Goal: Task Accomplishment & Management: Use online tool/utility

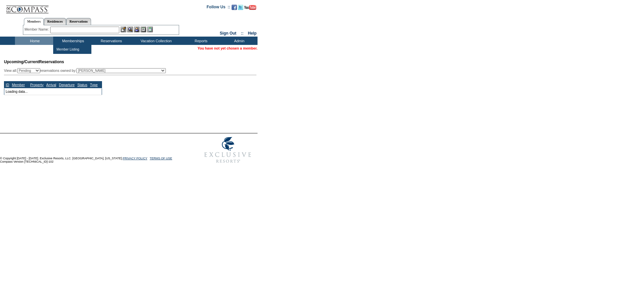
click at [65, 31] on input "text" at bounding box center [84, 30] width 69 height 7
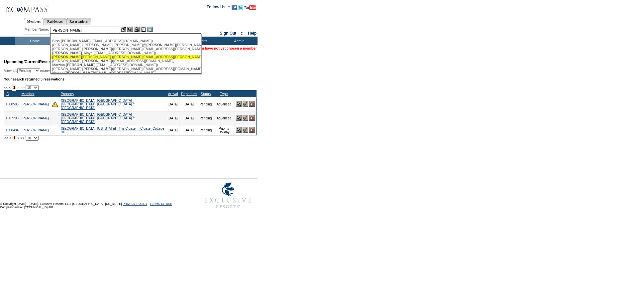
click at [138, 59] on div "Glenn Jr, Larry (larry.glenn@westworldtelecom.com)" at bounding box center [125, 57] width 146 height 4
type input "Glenn Jr, Larry (larry.glenn@westworldtelecom.com)"
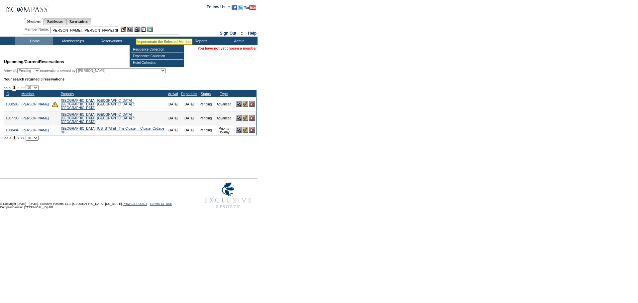
click at [137, 28] on img at bounding box center [137, 30] width 6 height 6
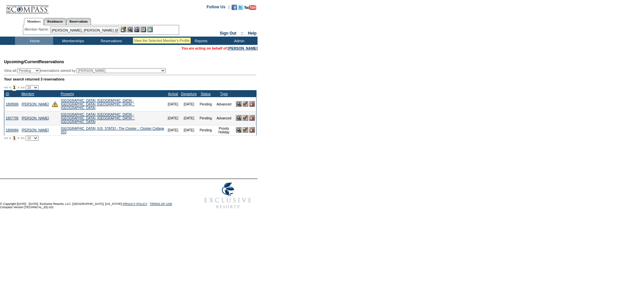
click at [133, 29] on img at bounding box center [130, 30] width 6 height 6
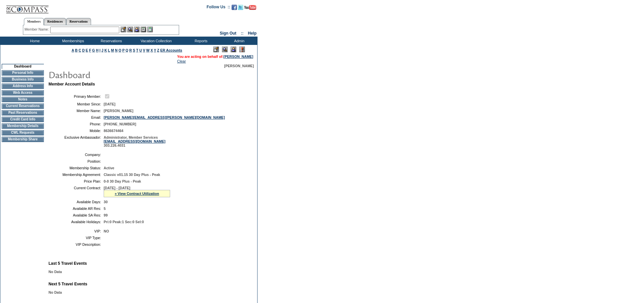
click at [35, 129] on td "Membership Details" at bounding box center [23, 125] width 42 height 5
